Goal: Information Seeking & Learning: Learn about a topic

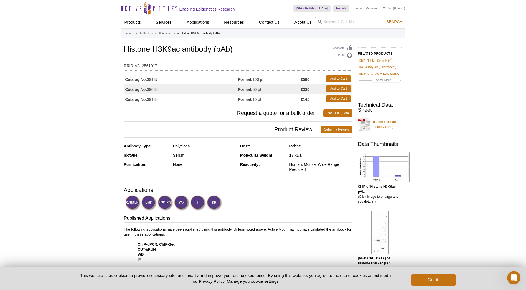
click at [156, 79] on td "Catalog No: 39137" at bounding box center [181, 79] width 114 height 10
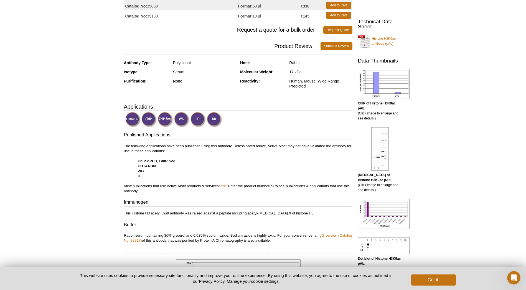
scroll to position [55, 0]
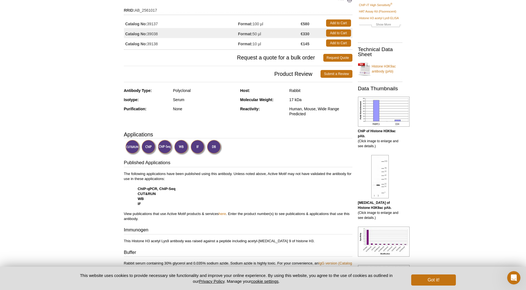
drag, startPoint x: 141, startPoint y: 24, endPoint x: 156, endPoint y: 23, distance: 15.3
click at [140, 24] on strong "Catalog No:" at bounding box center [136, 23] width 22 height 5
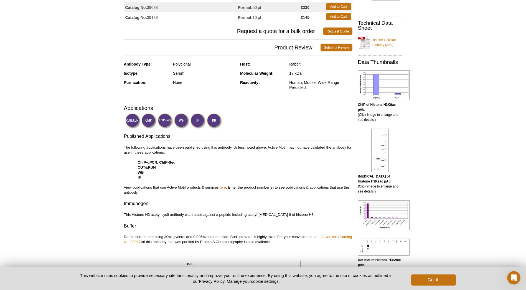
scroll to position [111, 0]
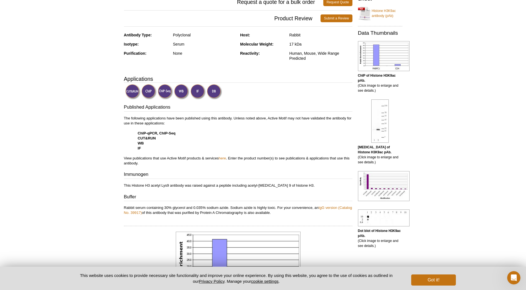
click at [167, 94] on img at bounding box center [165, 91] width 15 height 15
click at [168, 93] on img at bounding box center [165, 91] width 15 height 15
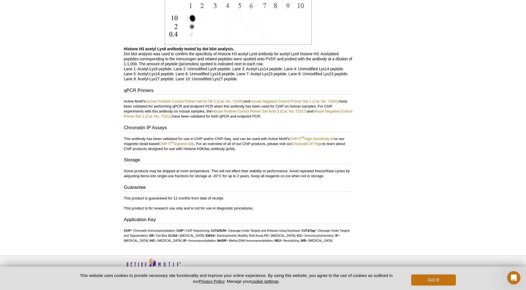
scroll to position [828, 0]
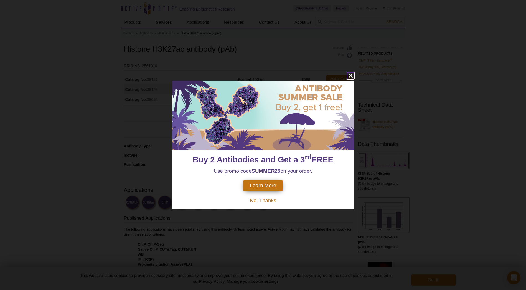
click at [351, 75] on icon "close" at bounding box center [350, 76] width 4 height 4
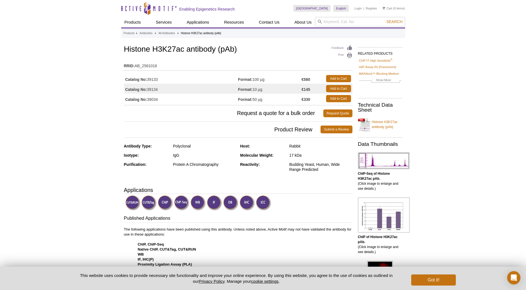
drag, startPoint x: 138, startPoint y: 80, endPoint x: 132, endPoint y: 80, distance: 6.4
click at [138, 80] on strong "Catalog No:" at bounding box center [136, 79] width 22 height 5
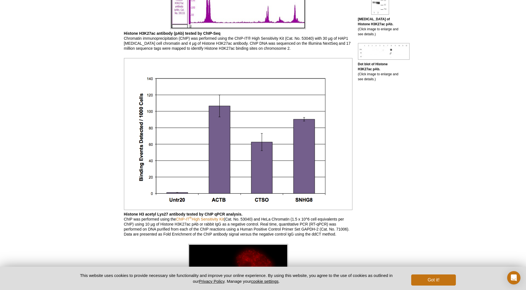
scroll to position [444, 0]
